Goal: Task Accomplishment & Management: Use online tool/utility

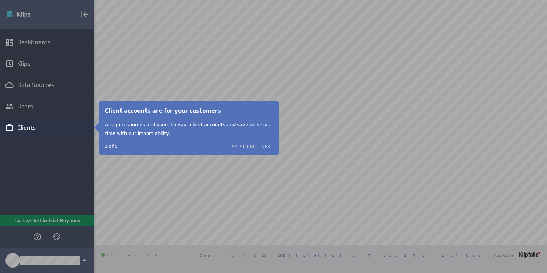
click at [266, 146] on button "Next" at bounding box center [267, 147] width 12 height 6
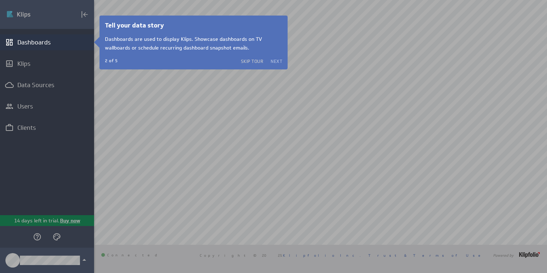
click at [279, 61] on button "Next" at bounding box center [276, 61] width 12 height 6
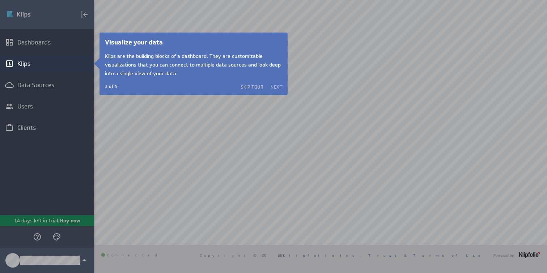
click at [275, 85] on button "Next" at bounding box center [276, 87] width 12 height 6
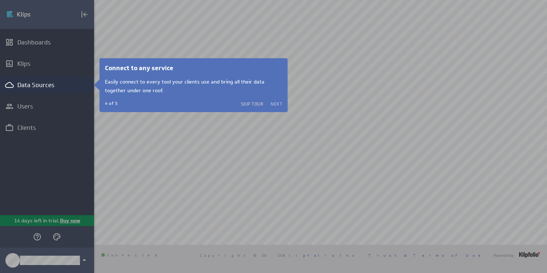
click at [276, 103] on button "Next" at bounding box center [276, 104] width 12 height 6
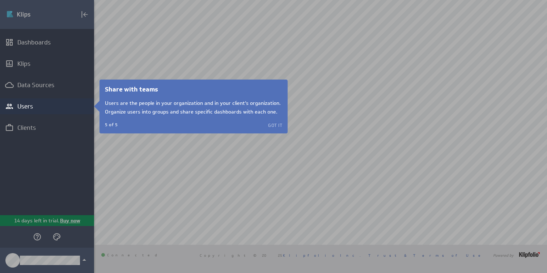
click at [276, 124] on button "Got it" at bounding box center [275, 125] width 14 height 6
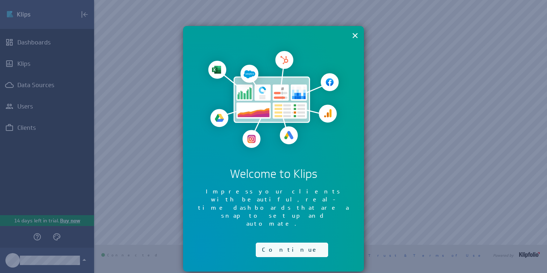
click at [283, 243] on button "Continue" at bounding box center [292, 250] width 72 height 14
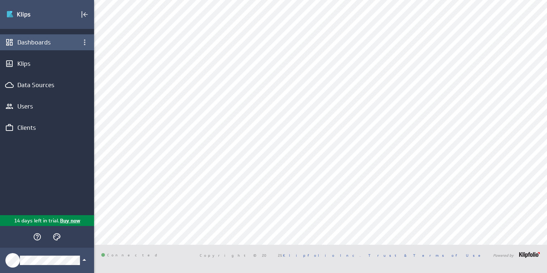
click at [51, 46] on div "Dashboards" at bounding box center [46, 42] width 59 height 8
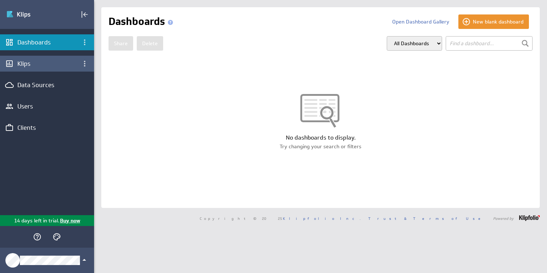
click at [57, 69] on div "Klips" at bounding box center [47, 64] width 94 height 16
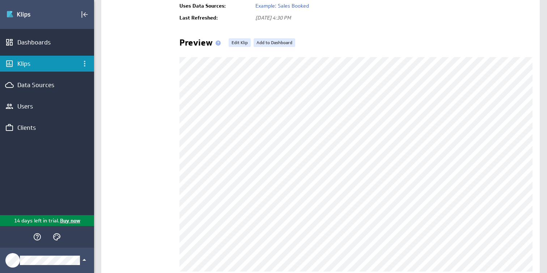
scroll to position [135, 0]
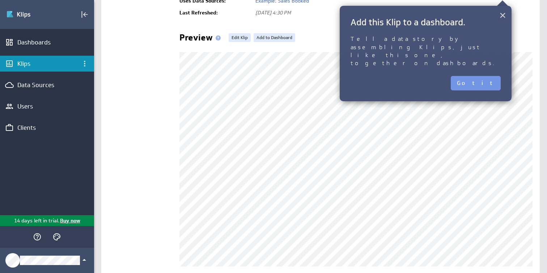
click at [501, 18] on button "×" at bounding box center [502, 15] width 7 height 14
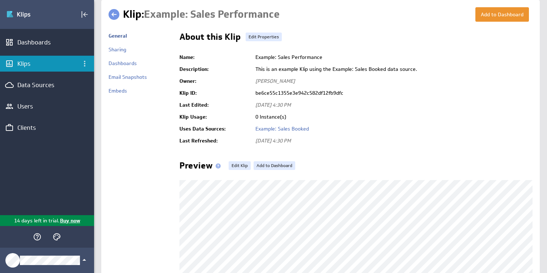
scroll to position [5, 0]
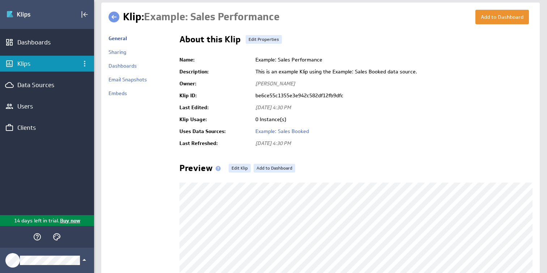
click at [29, 65] on div "Klips" at bounding box center [46, 64] width 59 height 8
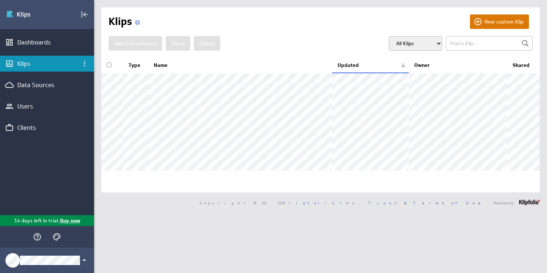
click at [484, 20] on button "New custom Klip" at bounding box center [499, 21] width 59 height 14
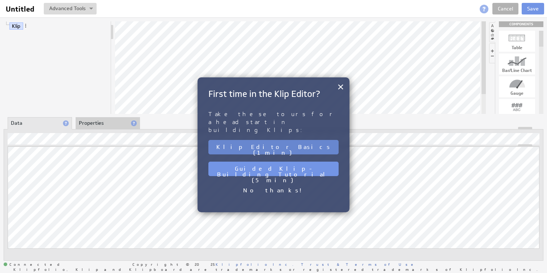
click at [306, 140] on button "Klip Editor Basics (1 min)" at bounding box center [273, 147] width 130 height 14
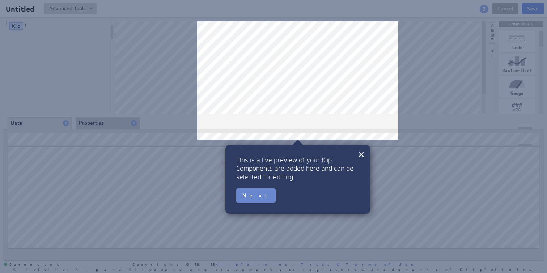
click at [254, 195] on button "Next" at bounding box center [255, 195] width 39 height 14
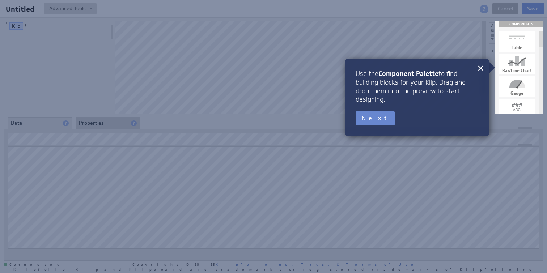
click at [370, 119] on button "Next" at bounding box center [374, 118] width 39 height 14
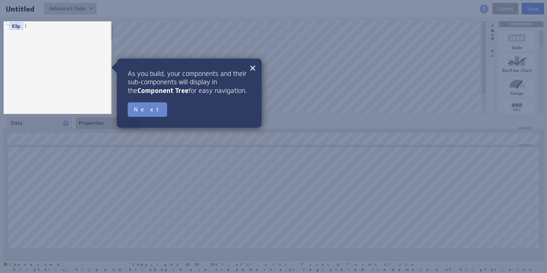
click at [142, 110] on button "Next" at bounding box center [147, 109] width 39 height 14
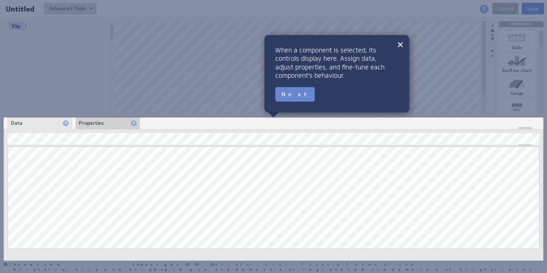
click at [295, 95] on button "Next" at bounding box center [294, 94] width 39 height 14
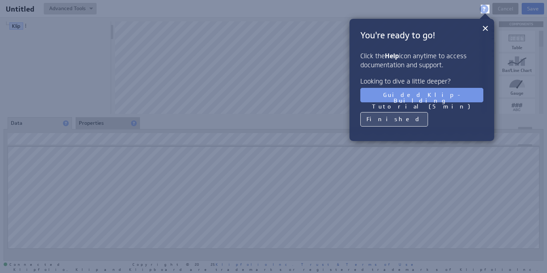
click at [386, 119] on button "Finished" at bounding box center [394, 119] width 68 height 14
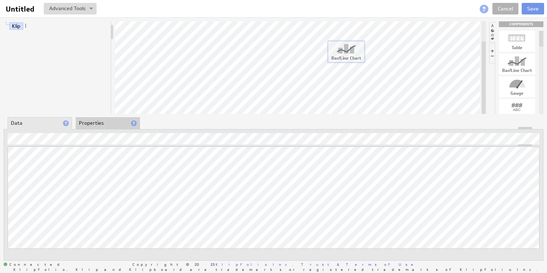
drag, startPoint x: 510, startPoint y: 63, endPoint x: 339, endPoint y: 52, distance: 172.0
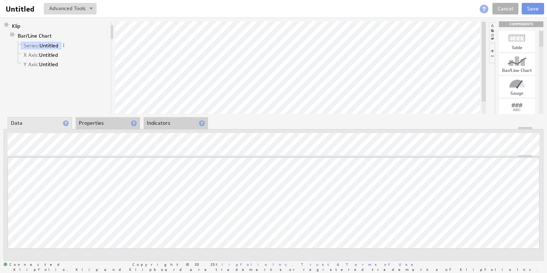
click at [84, 120] on li "Properties" at bounding box center [108, 123] width 64 height 12
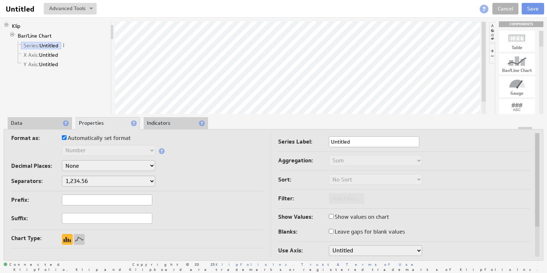
click at [164, 124] on li "Indicators" at bounding box center [176, 123] width 64 height 12
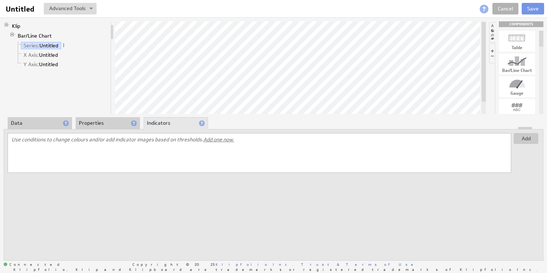
click at [44, 124] on li "Data" at bounding box center [40, 123] width 64 height 12
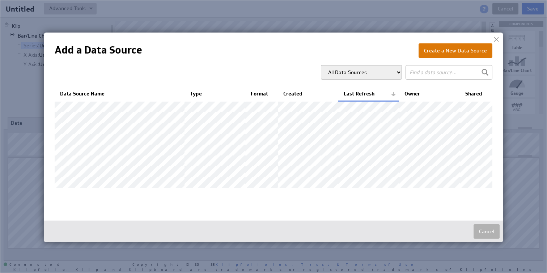
click at [458, 52] on button "Create a New Data Source" at bounding box center [455, 50] width 74 height 14
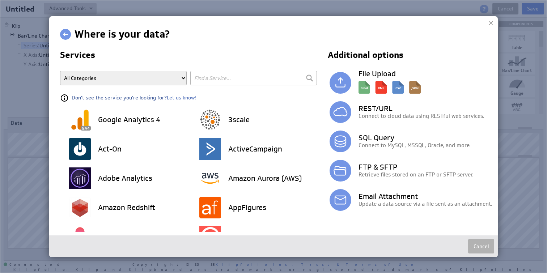
click at [208, 78] on input "text" at bounding box center [253, 78] width 127 height 14
type input "facebook"
type input "google ads"
type input "woocomm"
type input "bigq"
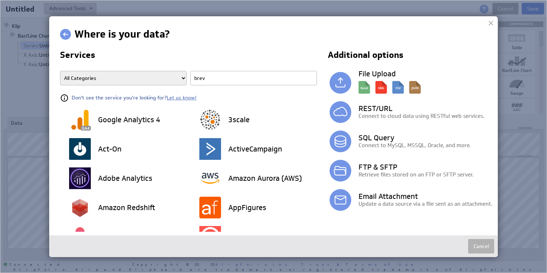
type input "brevo"
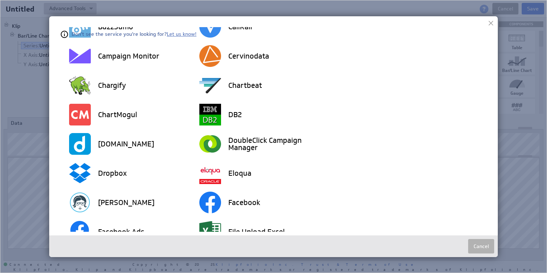
scroll to position [47, 0]
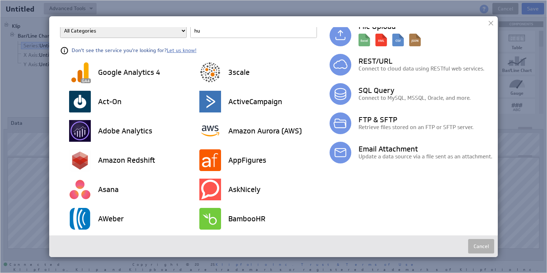
type input "hub"
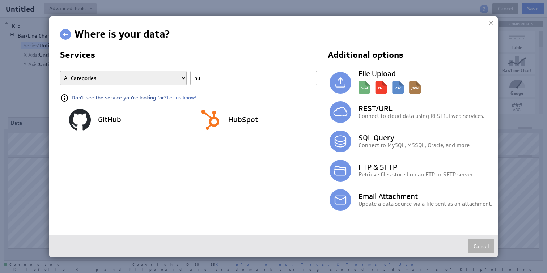
type input "h"
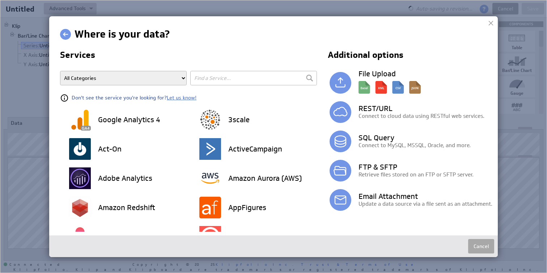
click at [476, 243] on button "Cancel" at bounding box center [481, 246] width 26 height 14
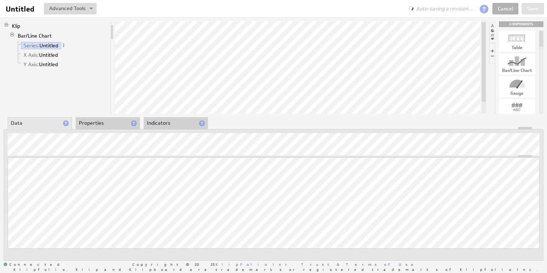
click at [48, 50] on li "X Axis: Untitled" at bounding box center [61, 54] width 93 height 9
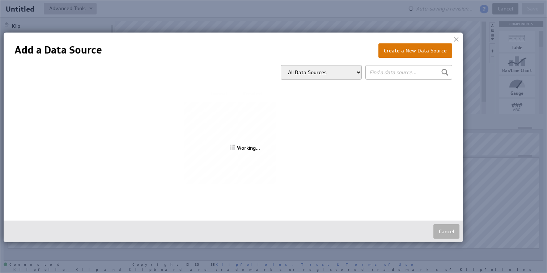
click at [410, 50] on button "Create a New Data Source" at bounding box center [415, 50] width 74 height 14
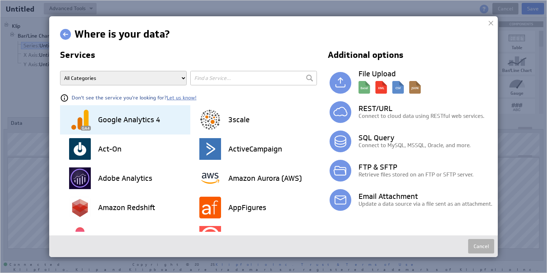
click at [147, 126] on div "Google Analytics 4" at bounding box center [129, 119] width 121 height 29
click at [153, 123] on h3 "Google Analytics 4" at bounding box center [129, 119] width 62 height 7
click at [131, 124] on div "Google Analytics 4" at bounding box center [129, 119] width 121 height 29
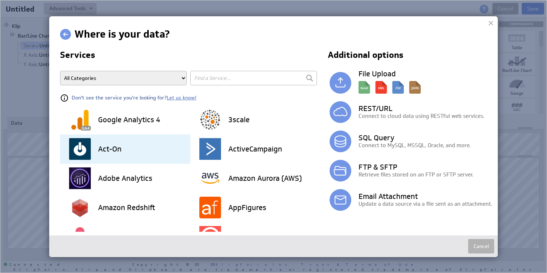
click at [134, 147] on div "Act-On" at bounding box center [129, 148] width 121 height 29
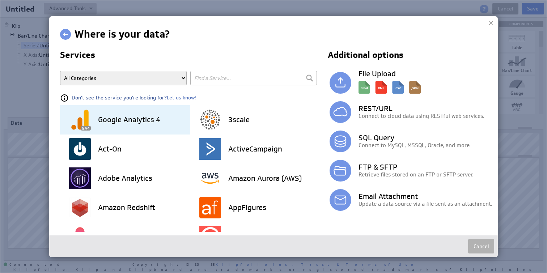
click at [130, 111] on div "Google Analytics 4" at bounding box center [129, 119] width 121 height 29
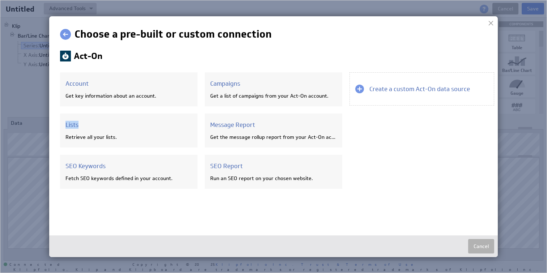
click at [130, 111] on div "Account Get key information about an account. Account Get key information about…" at bounding box center [204, 134] width 289 height 124
click at [66, 34] on link at bounding box center [65, 34] width 11 height 11
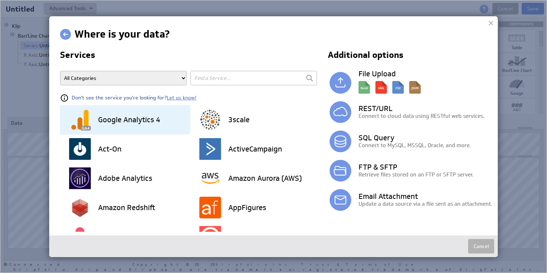
click at [138, 116] on h3 "Google Analytics 4" at bounding box center [129, 119] width 62 height 7
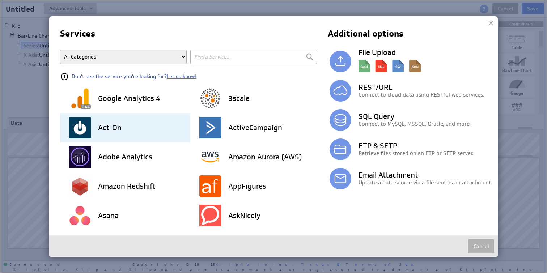
scroll to position [19, 0]
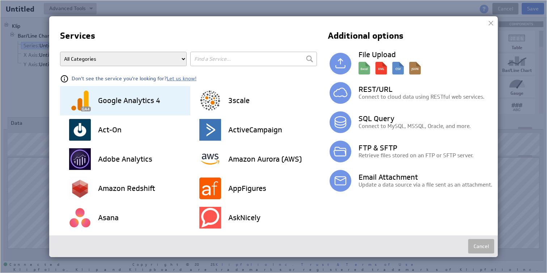
click at [163, 94] on div "Google Analytics 4" at bounding box center [129, 100] width 121 height 29
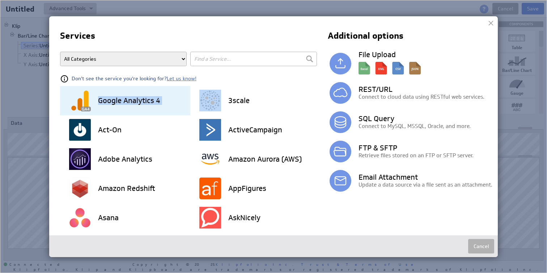
click at [163, 94] on div "Google Analytics 4" at bounding box center [129, 100] width 121 height 29
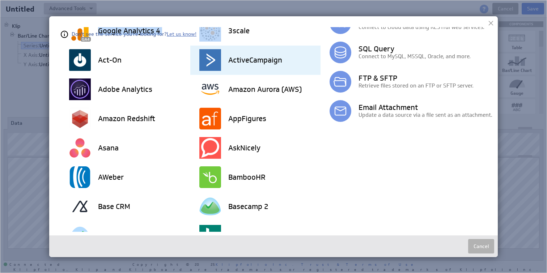
scroll to position [0, 0]
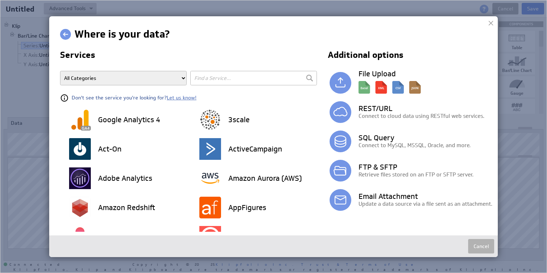
click at [224, 79] on input "text" at bounding box center [253, 78] width 127 height 14
type input "ads"
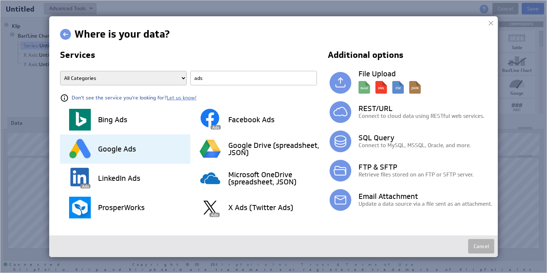
click at [138, 144] on div "Google Ads" at bounding box center [129, 148] width 121 height 29
click at [147, 153] on div "Google Ads" at bounding box center [129, 148] width 121 height 29
click at [63, 154] on div "Google Ads" at bounding box center [125, 148] width 130 height 29
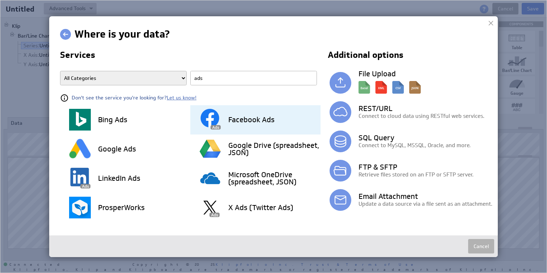
click at [218, 127] on img at bounding box center [210, 120] width 22 height 22
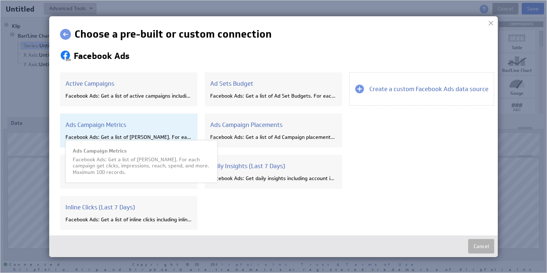
click at [152, 129] on div "Ads Campaign Metrics Facebook Ads: Get a list of [PERSON_NAME]. For each campai…" at bounding box center [128, 130] width 137 height 34
click at [137, 127] on h3 "Ads Campaign Metrics" at bounding box center [128, 125] width 127 height 8
click at [117, 126] on h3 "Ads Campaign Metrics" at bounding box center [128, 125] width 127 height 8
click at [128, 129] on div "Ads Campaign Metrics Facebook Ads: Get a list of [PERSON_NAME]. For each campai…" at bounding box center [128, 130] width 137 height 34
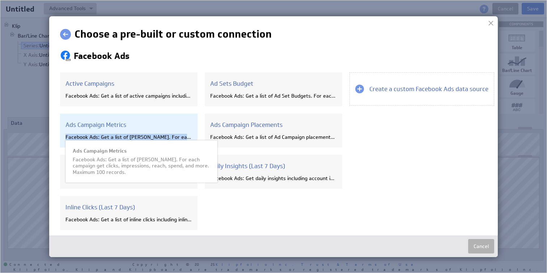
click at [128, 129] on div "Ads Campaign Metrics Facebook Ads: Get a list of [PERSON_NAME]. For each campai…" at bounding box center [128, 130] width 137 height 34
